Goal: Find specific page/section: Find specific page/section

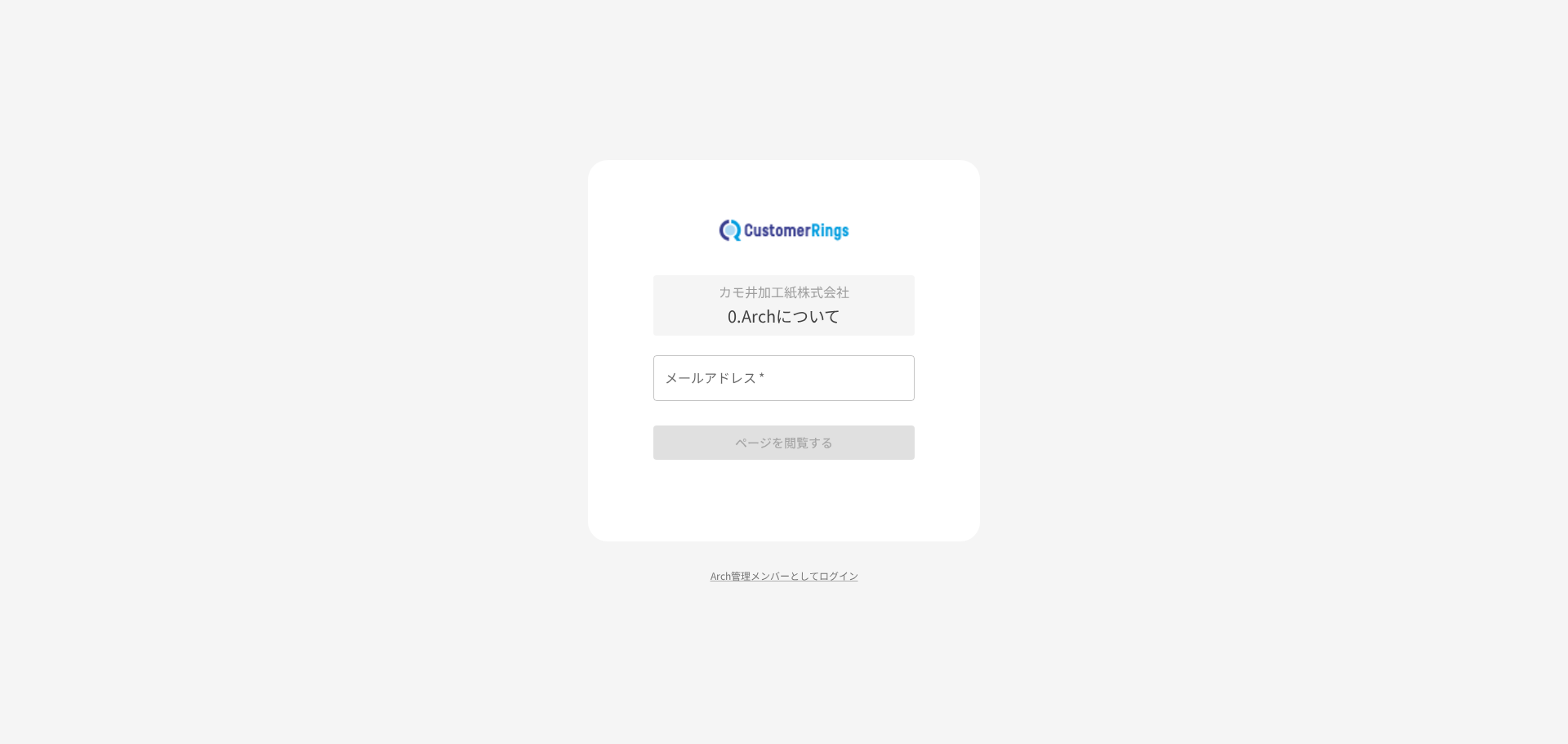
click at [690, 381] on input "メールアドレス   *" at bounding box center [784, 378] width 261 height 46
type input "**********"
click at [774, 446] on button "ページを閲覧する" at bounding box center [784, 443] width 261 height 35
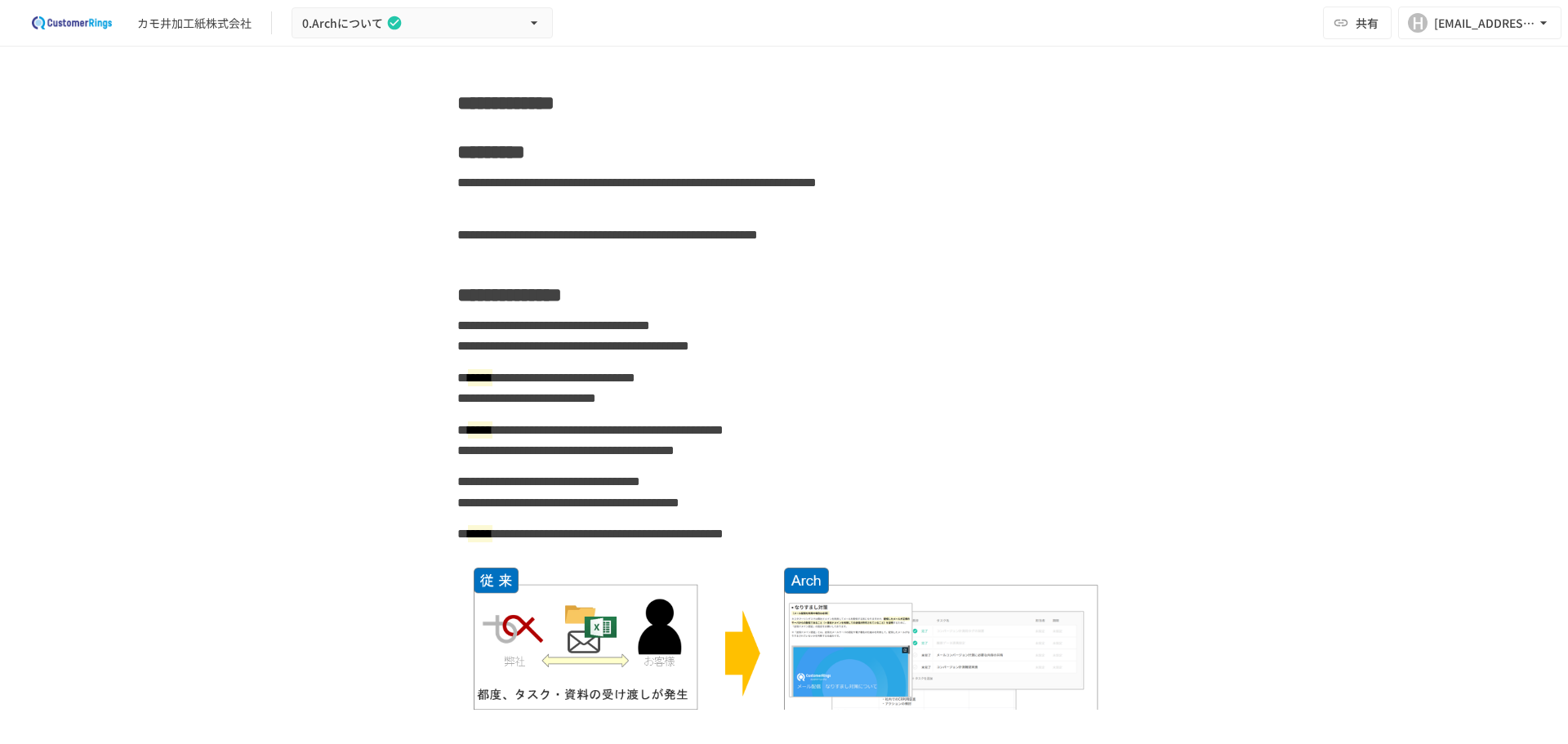
click at [78, 24] on img at bounding box center [71, 22] width 105 height 26
click at [529, 21] on icon "button" at bounding box center [533, 22] width 16 height 16
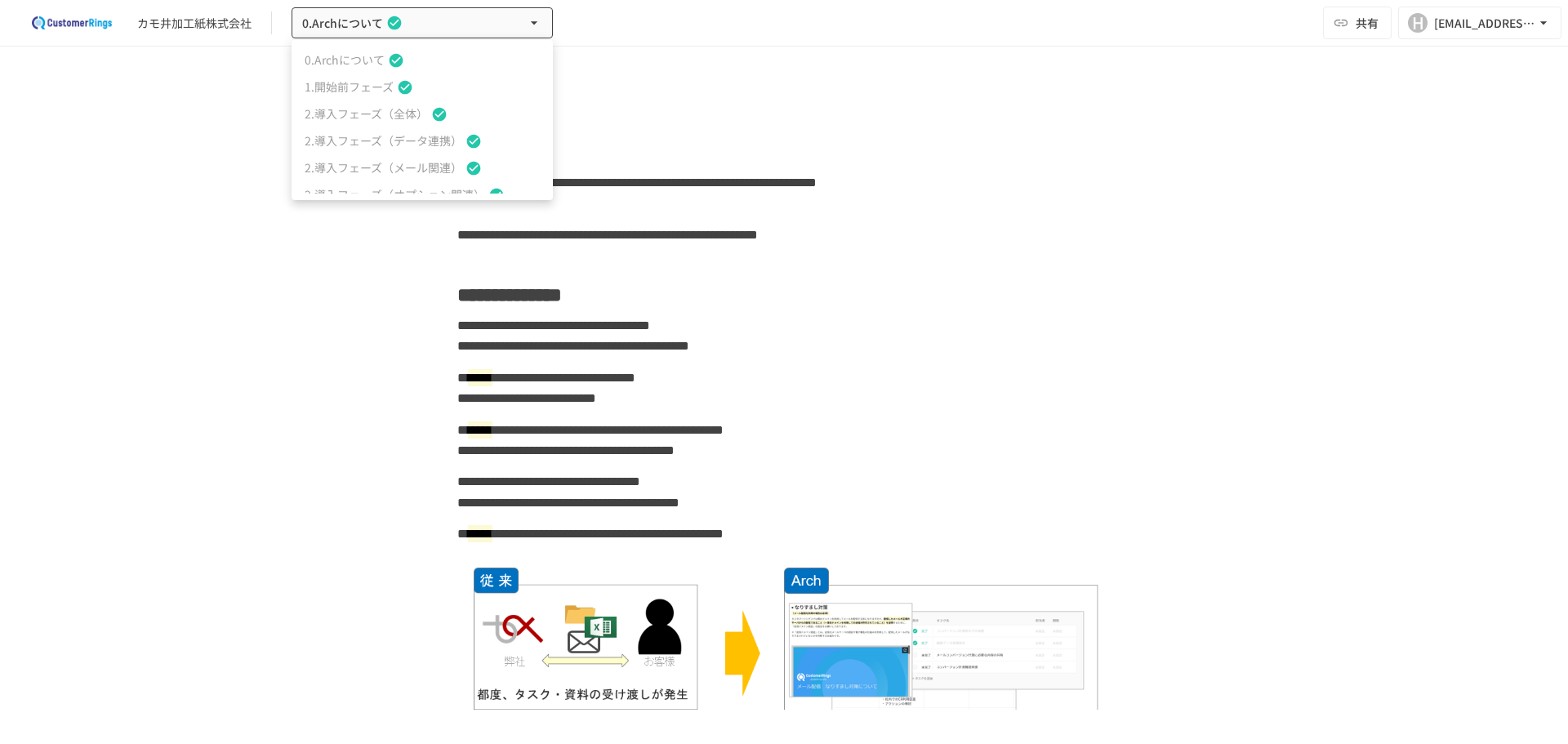
scroll to position [72, 0]
click at [340, 121] on span "2.導入フェーズ（オプション関連）" at bounding box center [395, 123] width 180 height 17
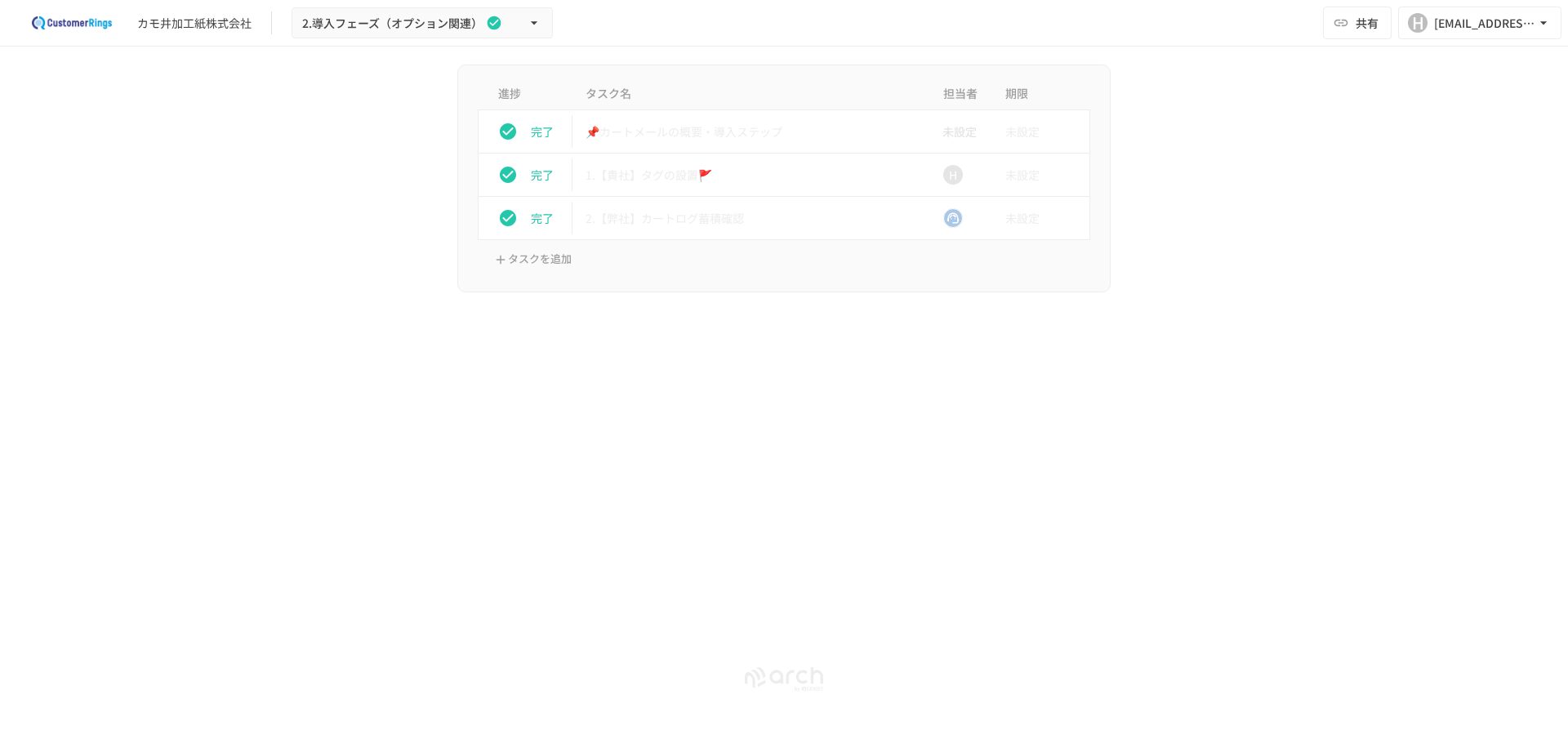
scroll to position [804, 0]
